Goal: Book appointment/travel/reservation

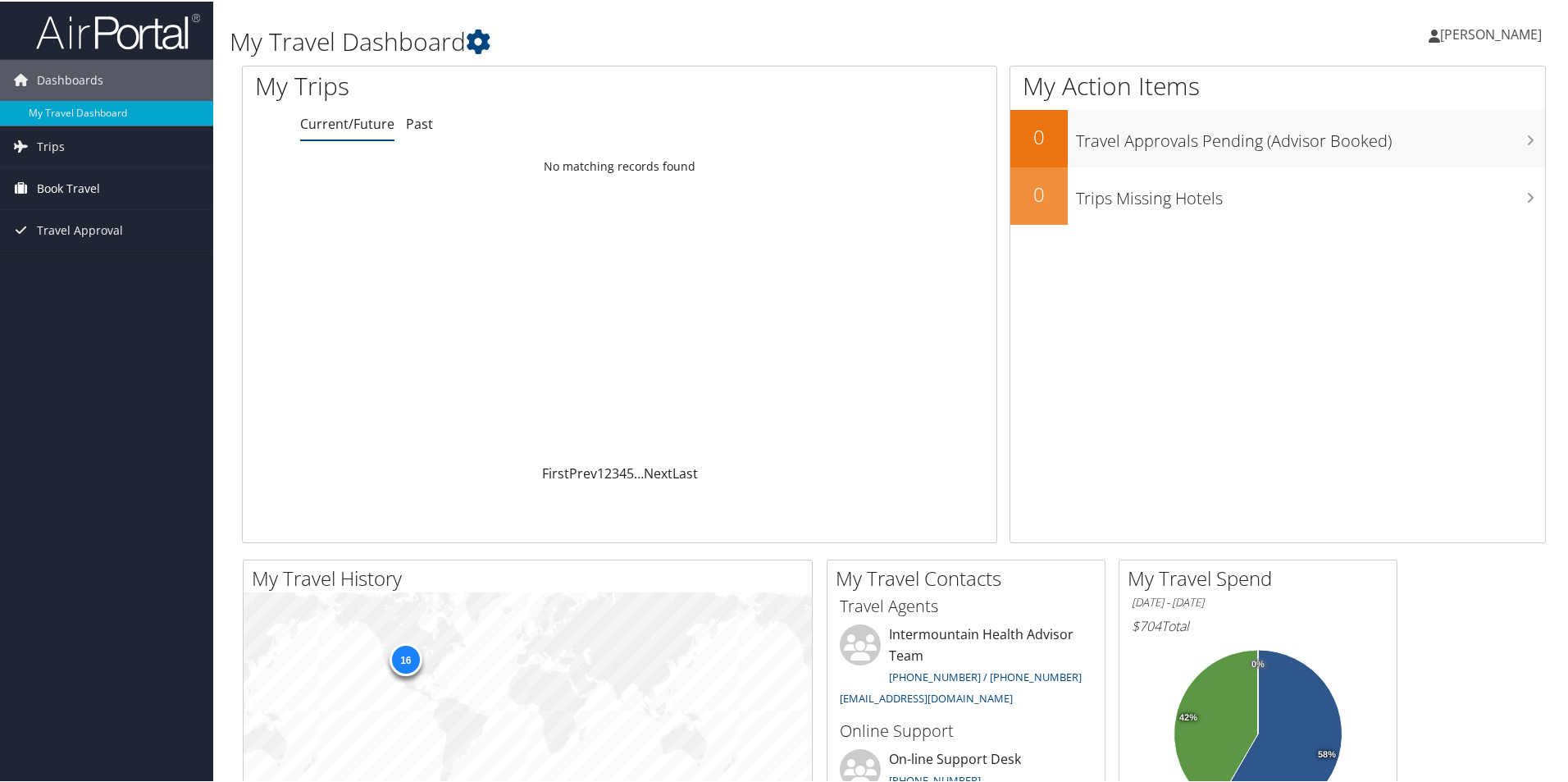
click at [54, 184] on span "Book Travel" at bounding box center [68, 187] width 63 height 41
click at [120, 264] on link "Book/Manage Online Trips" at bounding box center [106, 269] width 213 height 25
